Goal: Entertainment & Leisure: Browse casually

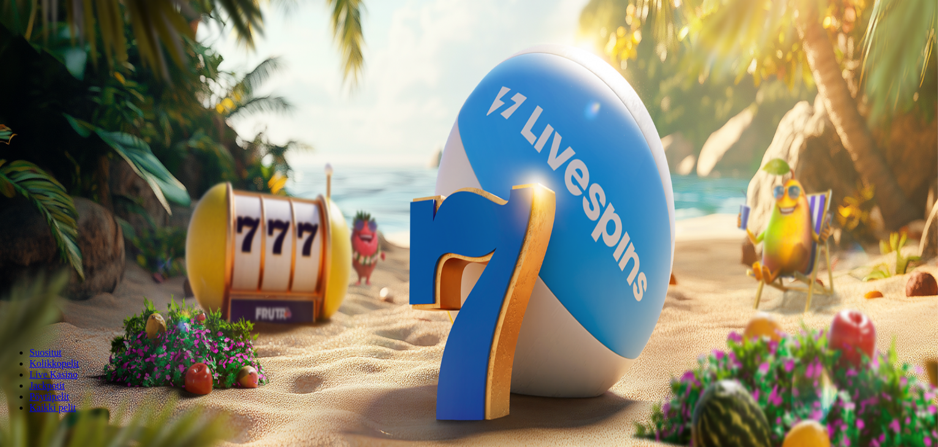
click at [92, 279] on input "***" at bounding box center [48, 285] width 87 height 12
type input "*"
type input "**"
click at [5, 314] on button "Talleta ja pelaa" at bounding box center [37, 320] width 64 height 13
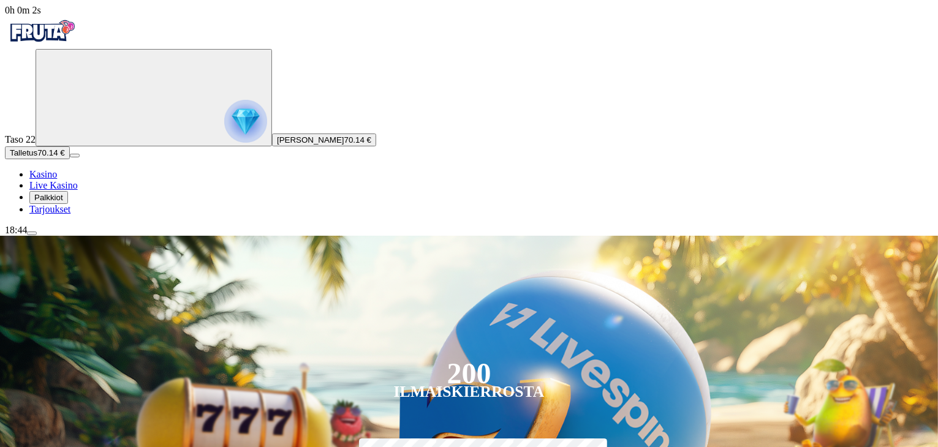
scroll to position [132, 0]
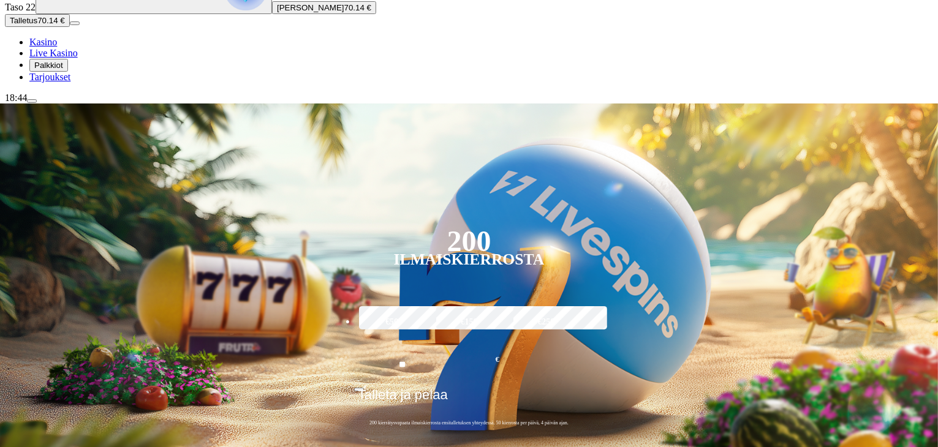
type input "****"
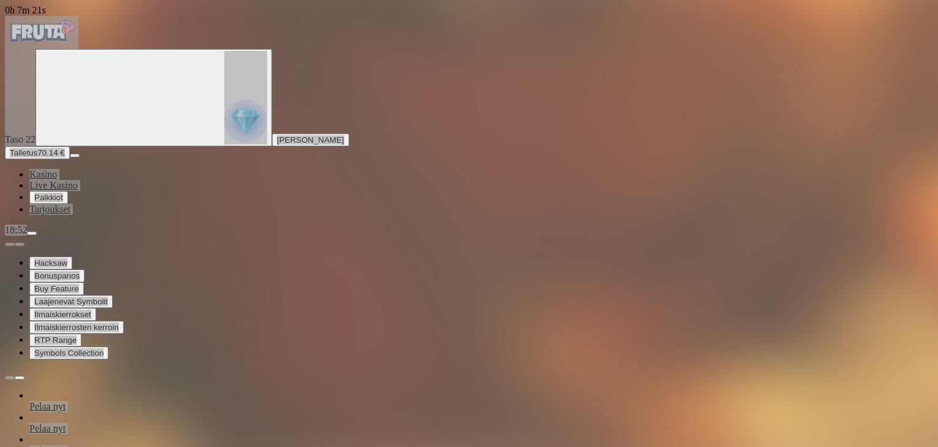
drag, startPoint x: 112, startPoint y: 13, endPoint x: 230, endPoint y: 96, distance: 144.7
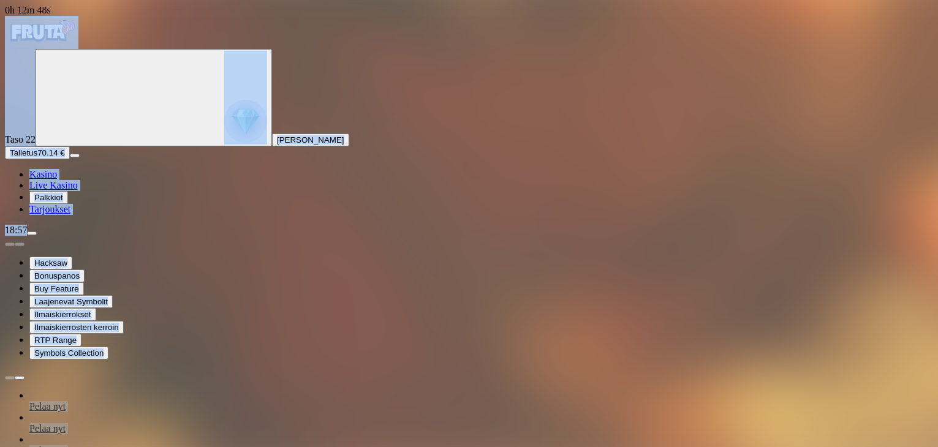
click at [70, 159] on button "Talletus 70.14 €" at bounding box center [37, 152] width 65 height 13
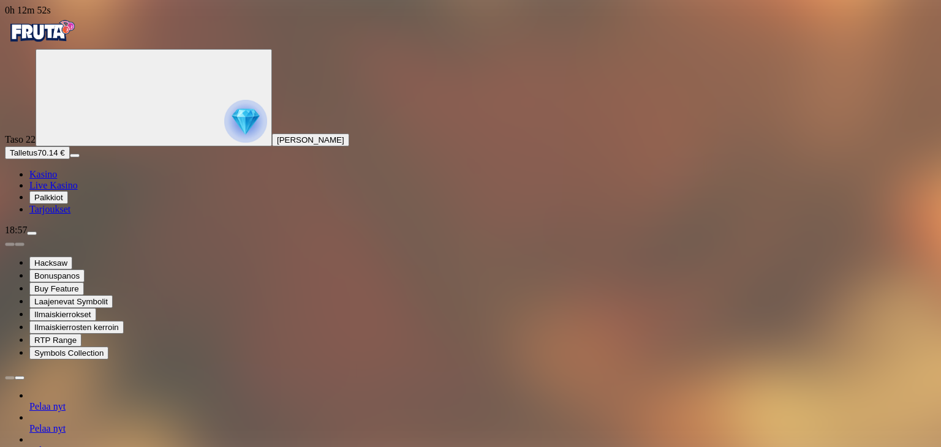
type input "*"
type input "**"
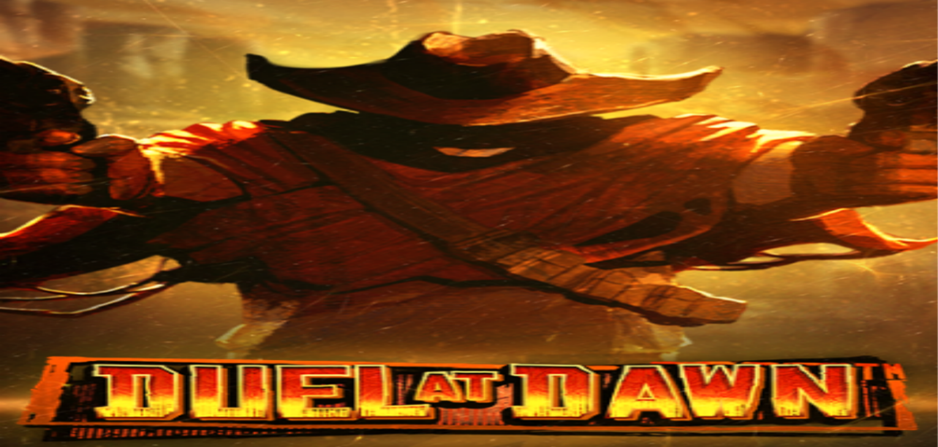
click at [37, 157] on span "Talletus" at bounding box center [24, 152] width 28 height 9
type input "*"
type input "**"
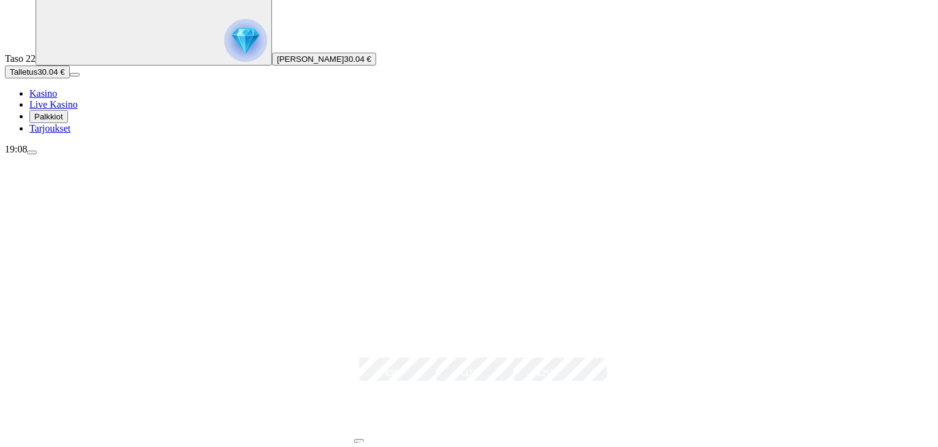
scroll to position [108, 0]
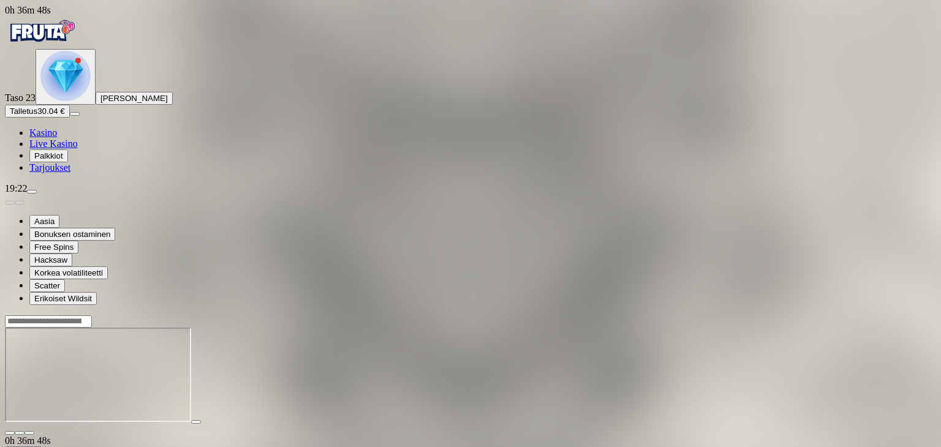
click at [10, 433] on span "close icon" at bounding box center [10, 433] width 0 height 0
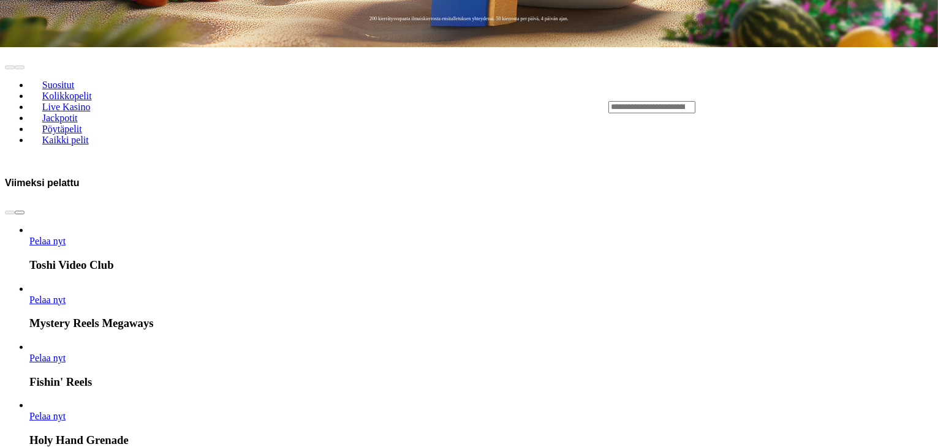
scroll to position [506, 0]
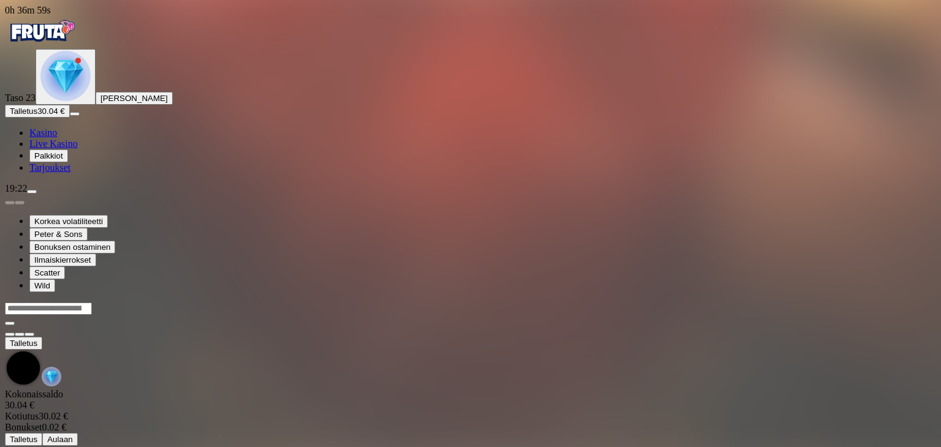
click at [897, 302] on div at bounding box center [470, 319] width 931 height 35
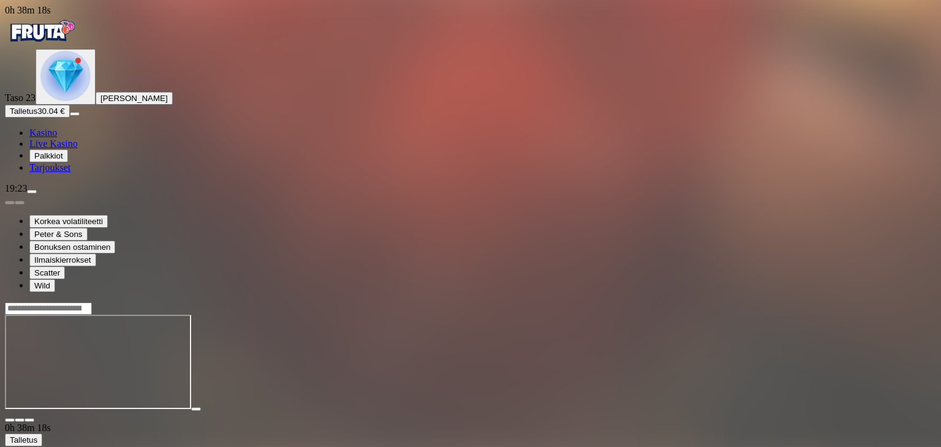
click at [10, 420] on span "close icon" at bounding box center [10, 420] width 0 height 0
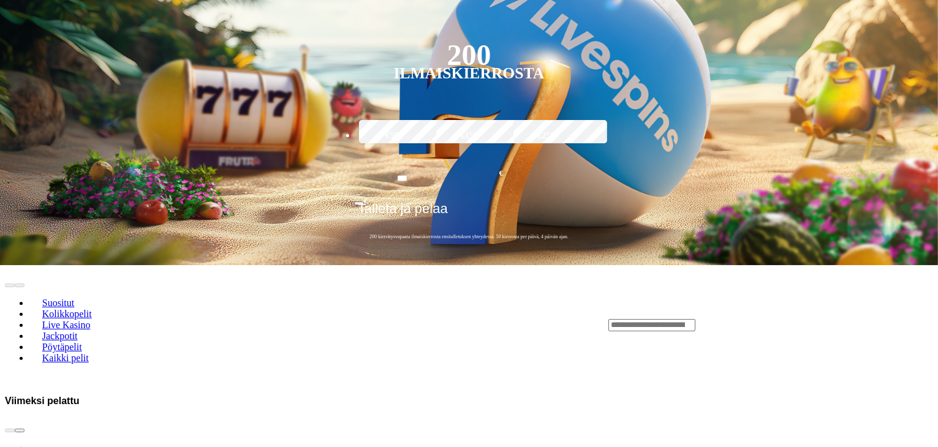
scroll to position [311, 0]
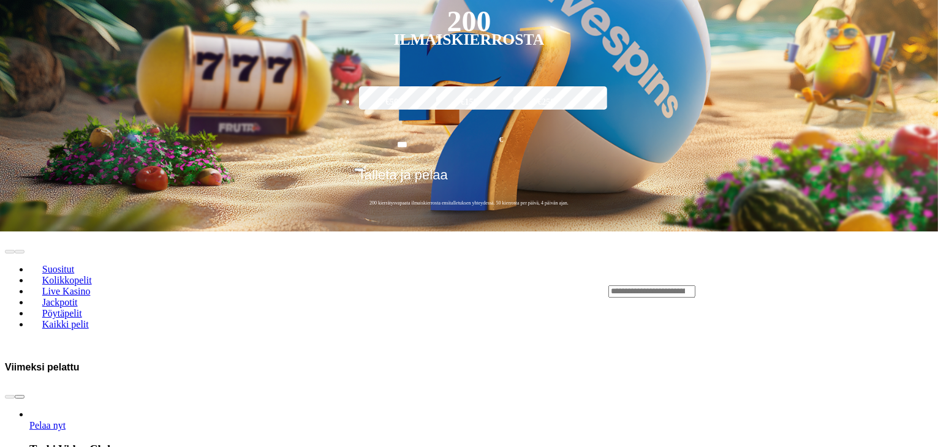
click at [25, 395] on button "next slide" at bounding box center [20, 397] width 10 height 4
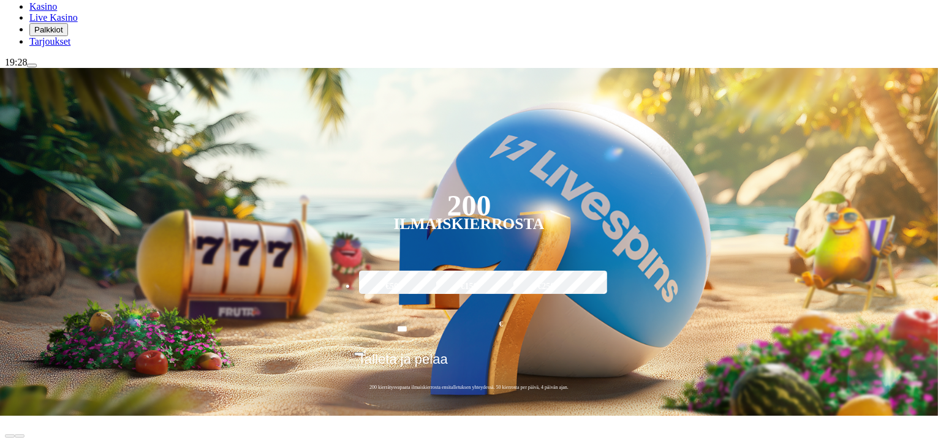
scroll to position [129, 0]
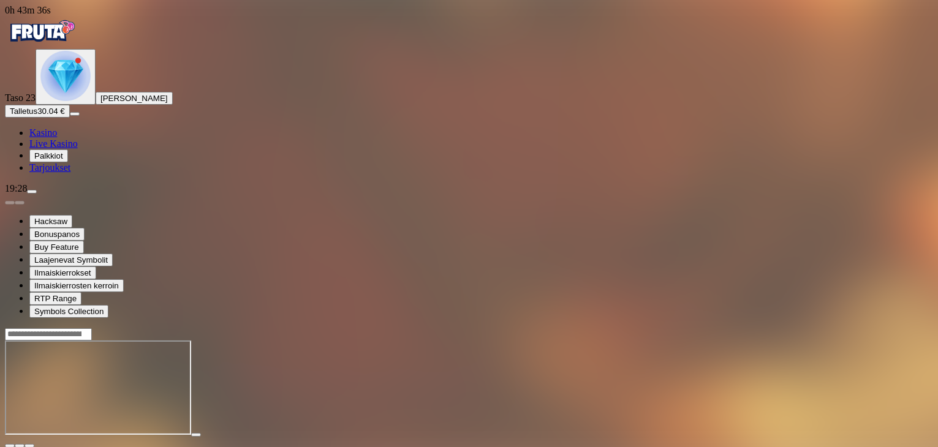
click at [865, 328] on header at bounding box center [469, 334] width 928 height 13
click at [10, 446] on span "close icon" at bounding box center [10, 446] width 0 height 0
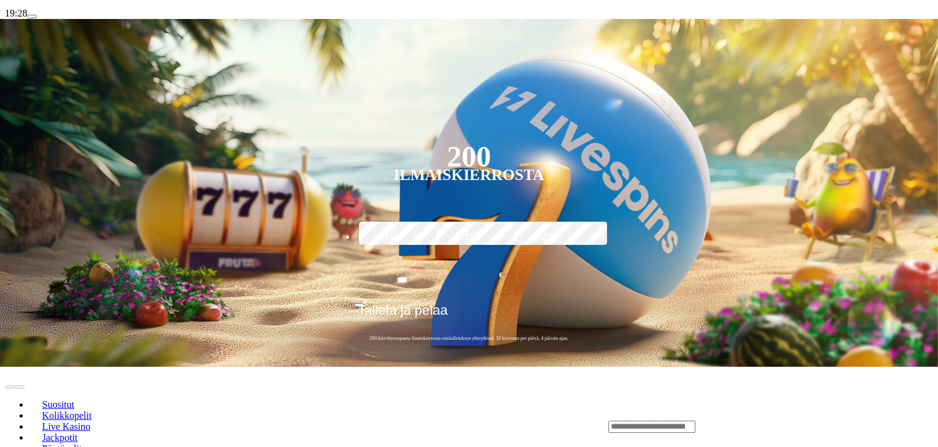
scroll to position [201, 0]
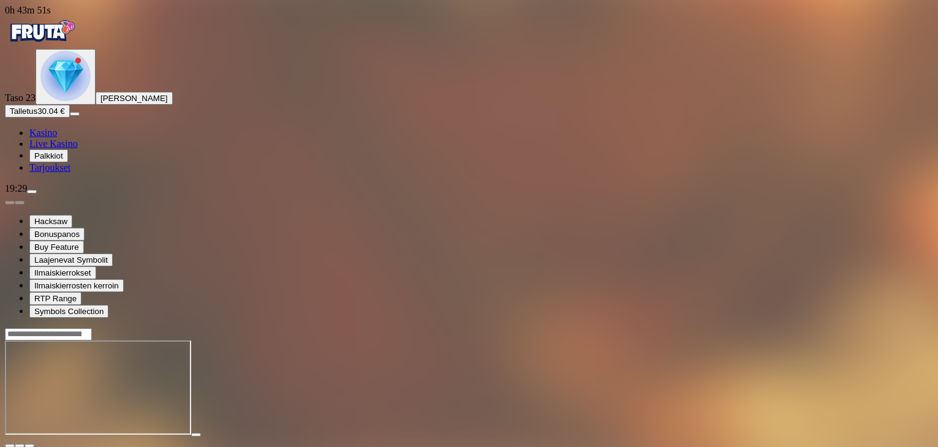
click at [10, 446] on span "close icon" at bounding box center [10, 446] width 0 height 0
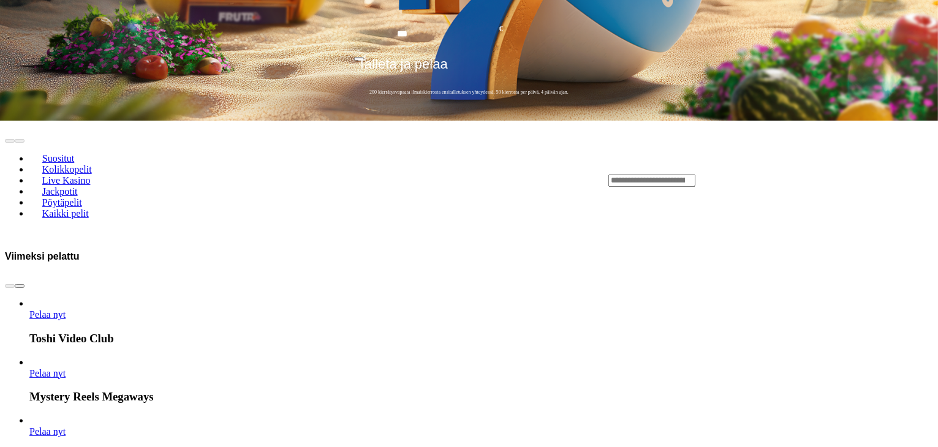
scroll to position [428, 0]
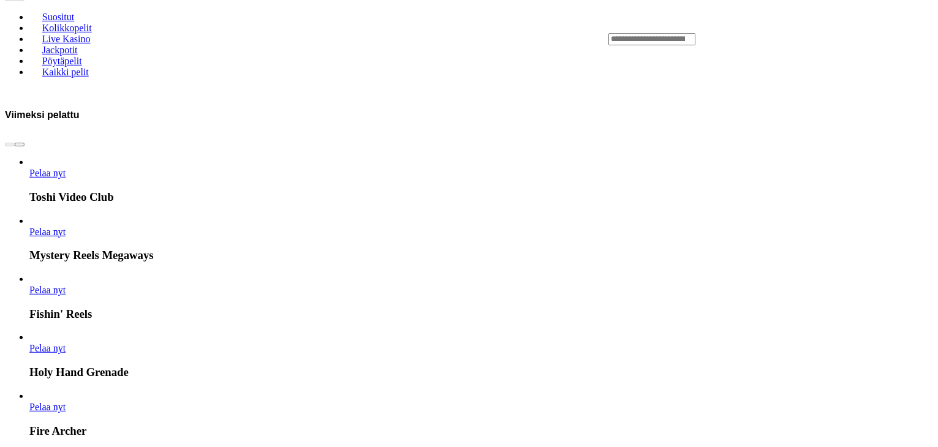
scroll to position [620, 0]
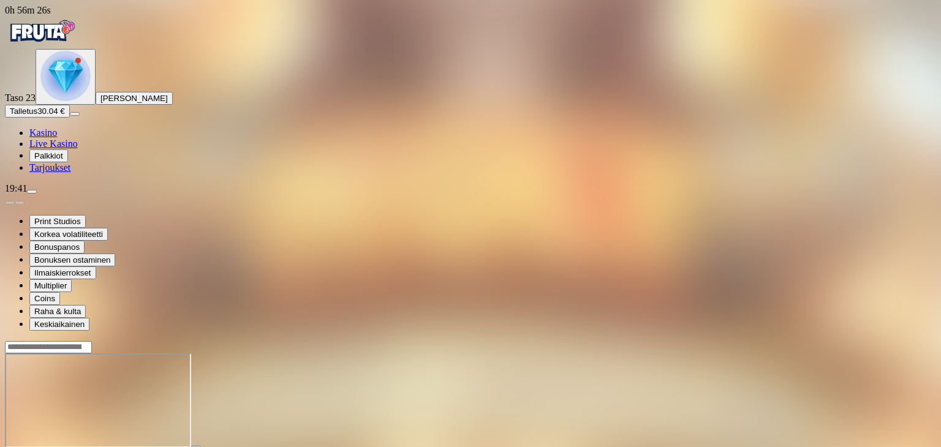
click at [86, 101] on img "Primary" at bounding box center [65, 76] width 50 height 50
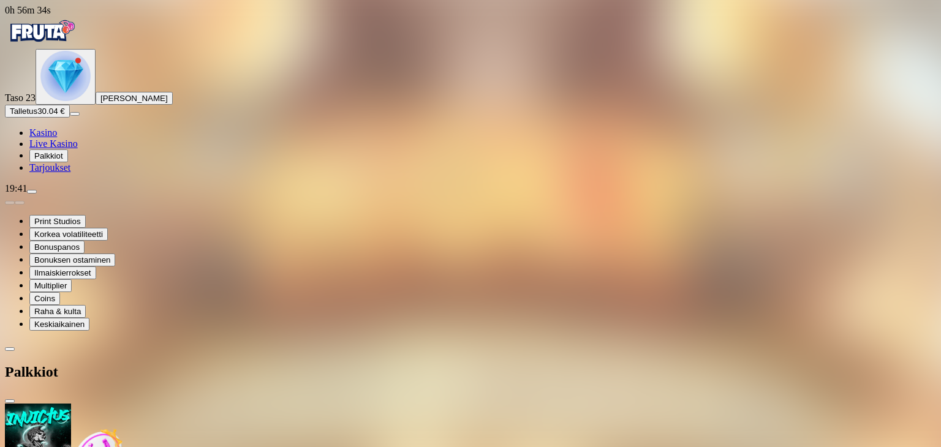
scroll to position [388, 0]
